Goal: Task Accomplishment & Management: Use online tool/utility

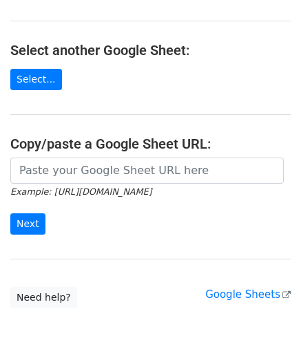
scroll to position [138, 0]
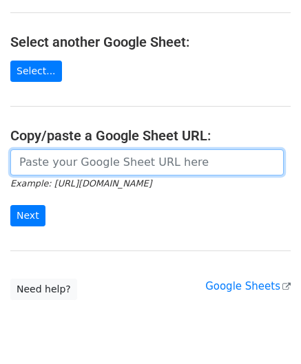
click at [28, 156] on input "url" at bounding box center [146, 162] width 273 height 26
paste input "[URL][DOMAIN_NAME]"
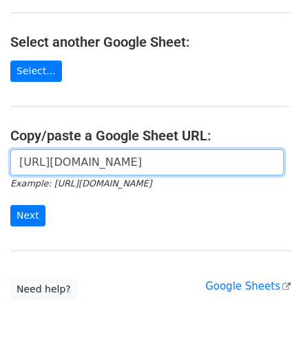
scroll to position [0, 288]
type input "[URL][DOMAIN_NAME]"
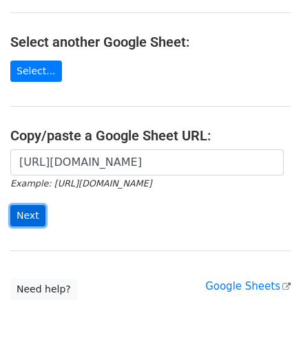
click at [29, 211] on input "Next" at bounding box center [27, 215] width 35 height 21
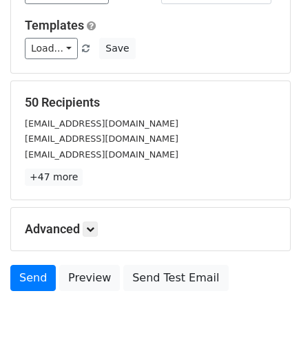
scroll to position [145, 0]
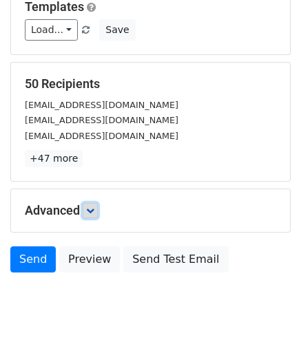
click at [94, 207] on icon at bounding box center [90, 211] width 8 height 8
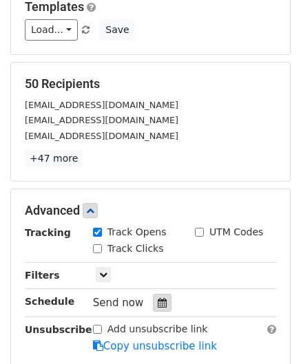
click at [160, 295] on div at bounding box center [162, 303] width 19 height 18
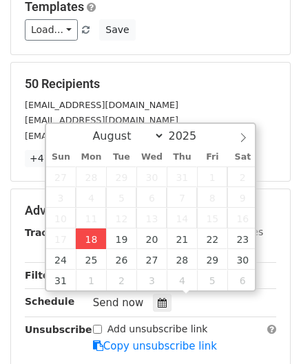
type input "2025-08-18 12:00"
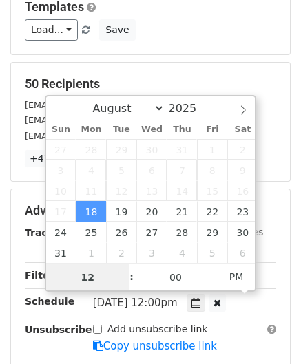
paste input "Hour"
type input "2"
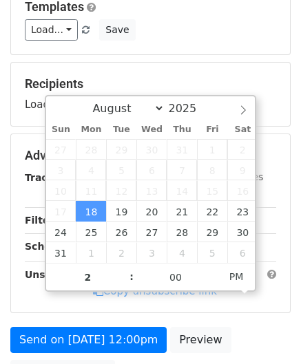
type input "2025-08-18 14:00"
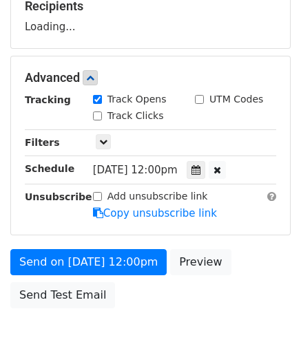
scroll to position [248, 0]
